Goal: Transaction & Acquisition: Subscribe to service/newsletter

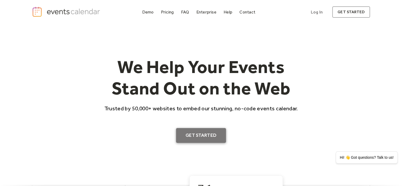
click at [193, 136] on link "Get Started" at bounding box center [201, 135] width 50 height 15
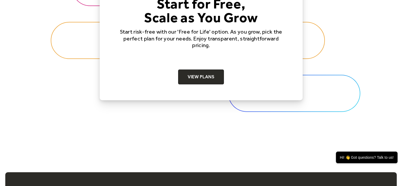
scroll to position [1587, 0]
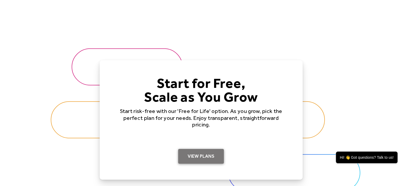
click at [222, 158] on link "View Plans" at bounding box center [201, 156] width 46 height 15
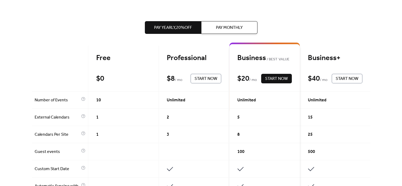
scroll to position [99, 0]
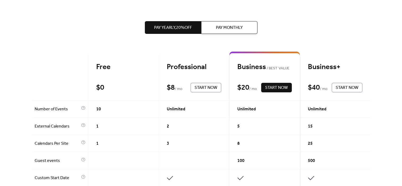
click at [218, 22] on button "Pay Monthly" at bounding box center [229, 27] width 56 height 13
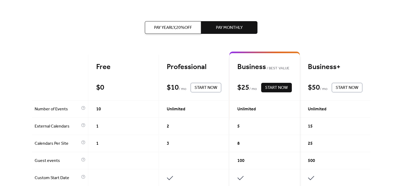
click at [185, 27] on span "Pay Yearly, 20% off" at bounding box center [173, 28] width 38 height 6
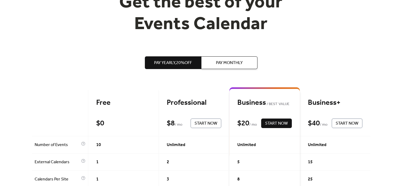
scroll to position [0, 0]
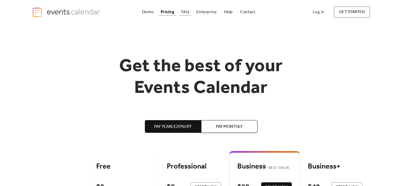
click at [180, 12] on link "FAQ" at bounding box center [185, 11] width 12 height 7
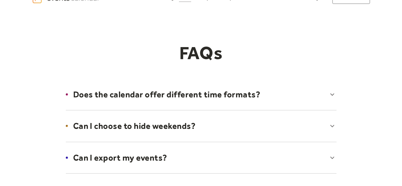
scroll to position [26, 0]
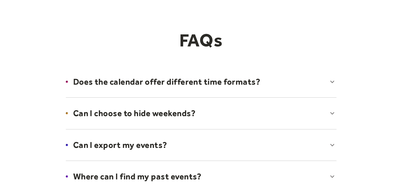
drag, startPoint x: 209, startPoint y: 88, endPoint x: 206, endPoint y: 85, distance: 4.6
click at [206, 85] on div at bounding box center [201, 82] width 281 height 32
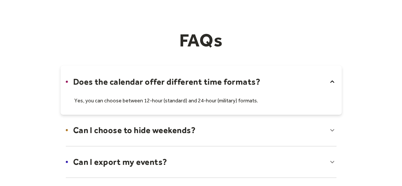
click at [204, 82] on div at bounding box center [201, 90] width 281 height 49
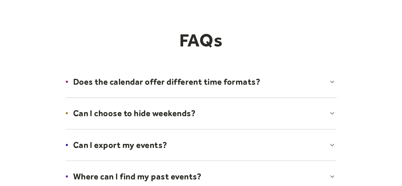
click at [189, 108] on div at bounding box center [201, 113] width 281 height 32
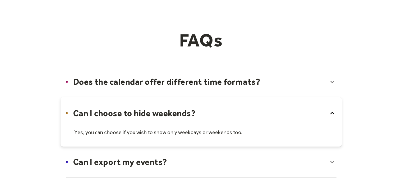
click at [189, 108] on div at bounding box center [201, 121] width 281 height 49
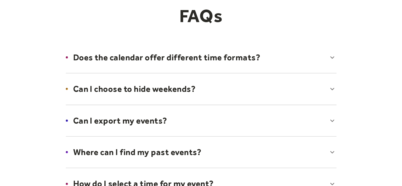
scroll to position [79, 0]
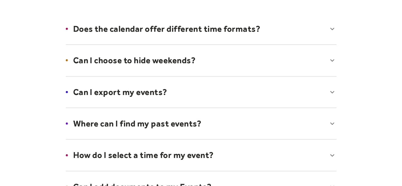
drag, startPoint x: 160, startPoint y: 86, endPoint x: 160, endPoint y: 91, distance: 4.2
click at [160, 92] on div at bounding box center [201, 92] width 281 height 32
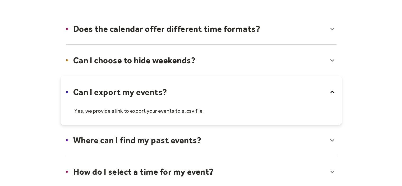
click at [160, 91] on div at bounding box center [201, 100] width 281 height 49
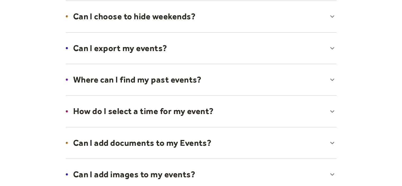
scroll to position [132, 0]
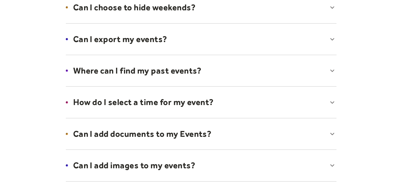
click at [161, 70] on div at bounding box center [201, 70] width 281 height 32
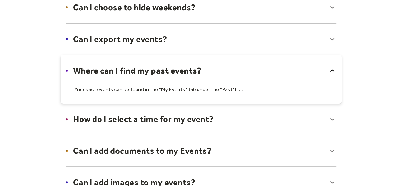
click at [160, 69] on div at bounding box center [201, 78] width 281 height 49
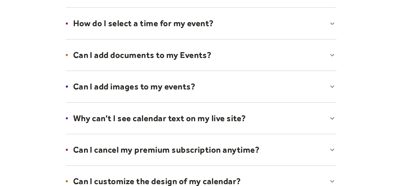
scroll to position [212, 0]
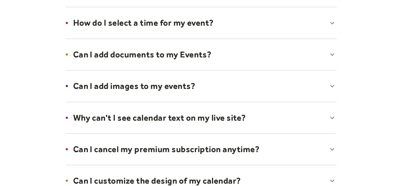
click at [161, 114] on div at bounding box center [201, 118] width 281 height 32
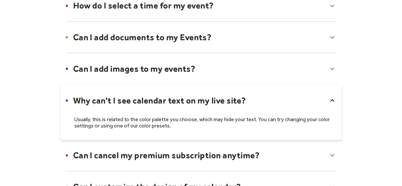
scroll to position [238, 0]
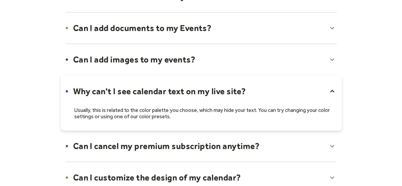
click at [157, 87] on div at bounding box center [201, 103] width 281 height 56
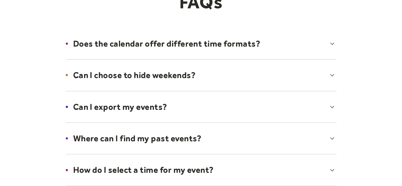
scroll to position [0, 0]
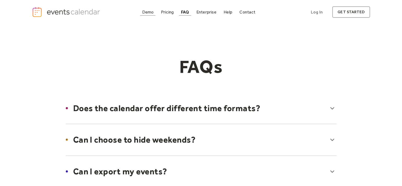
click at [147, 15] on link "Demo" at bounding box center [148, 11] width 16 height 7
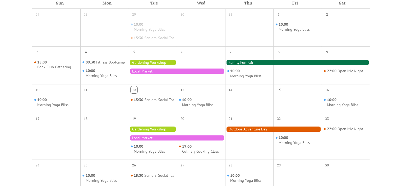
scroll to position [265, 0]
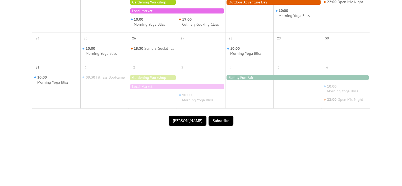
click at [220, 126] on button "Subscribe" at bounding box center [221, 121] width 25 height 10
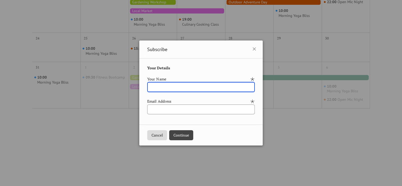
click at [258, 50] on icon at bounding box center [254, 49] width 6 height 6
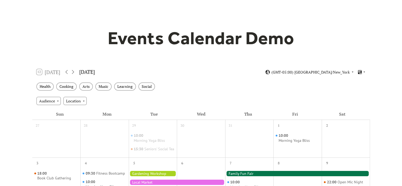
scroll to position [0, 0]
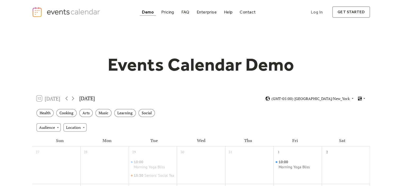
drag, startPoint x: 371, startPoint y: 83, endPoint x: 370, endPoint y: 90, distance: 7.1
drag, startPoint x: 43, startPoint y: 51, endPoint x: 263, endPoint y: 0, distance: 225.2
